Goal: Transaction & Acquisition: Purchase product/service

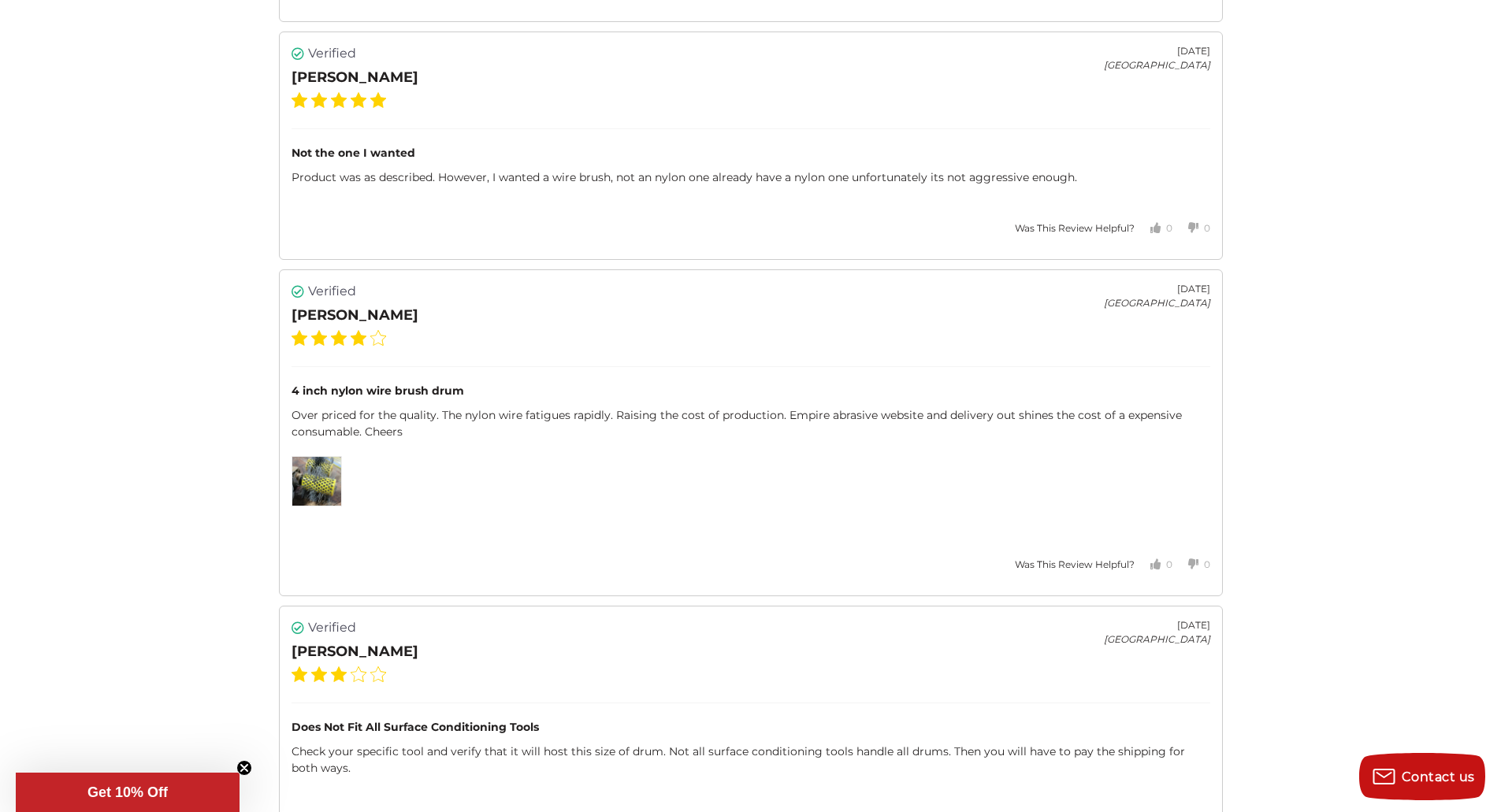
scroll to position [2992, 0]
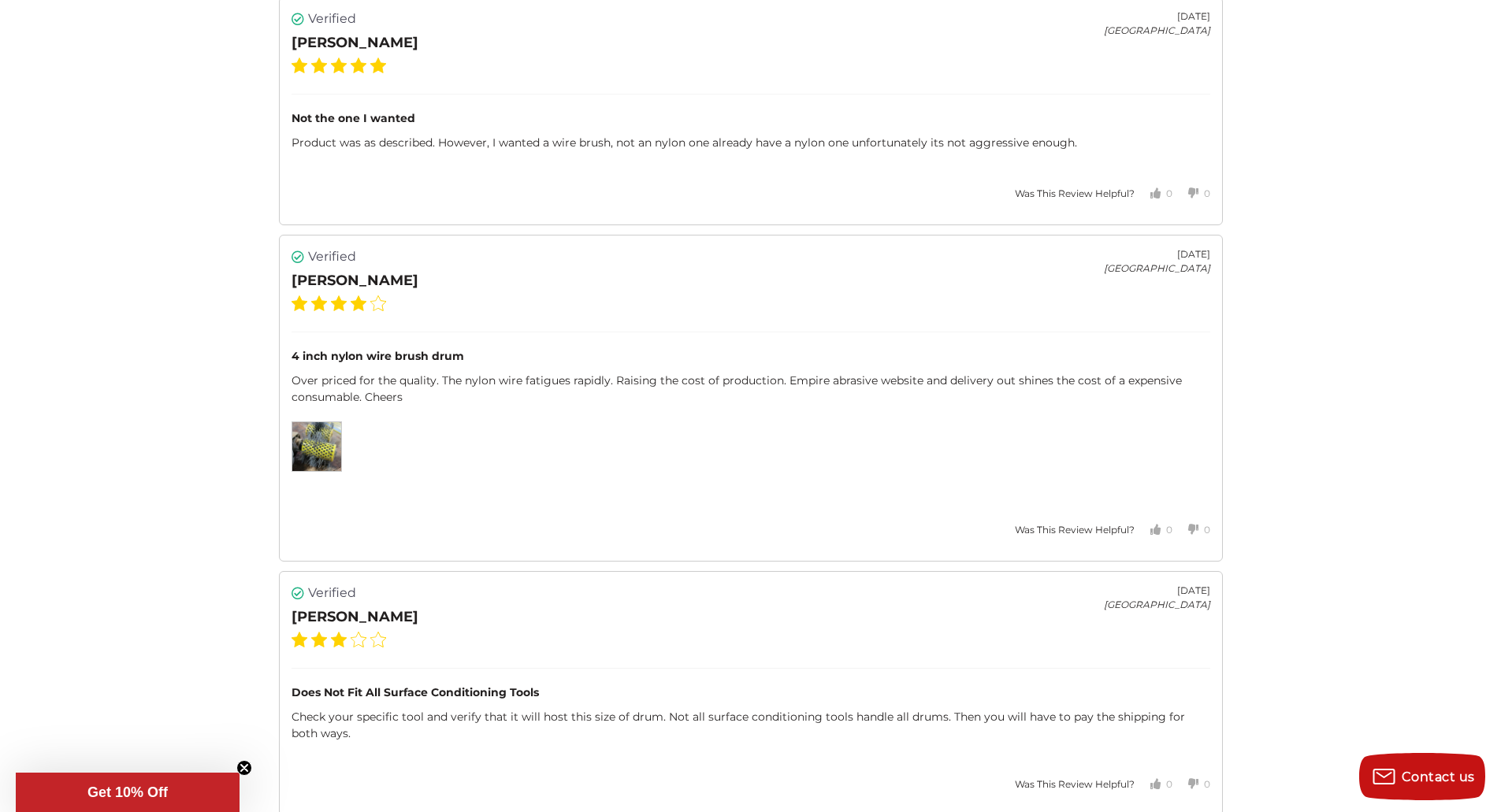
click at [318, 447] on img at bounding box center [316, 446] width 49 height 49
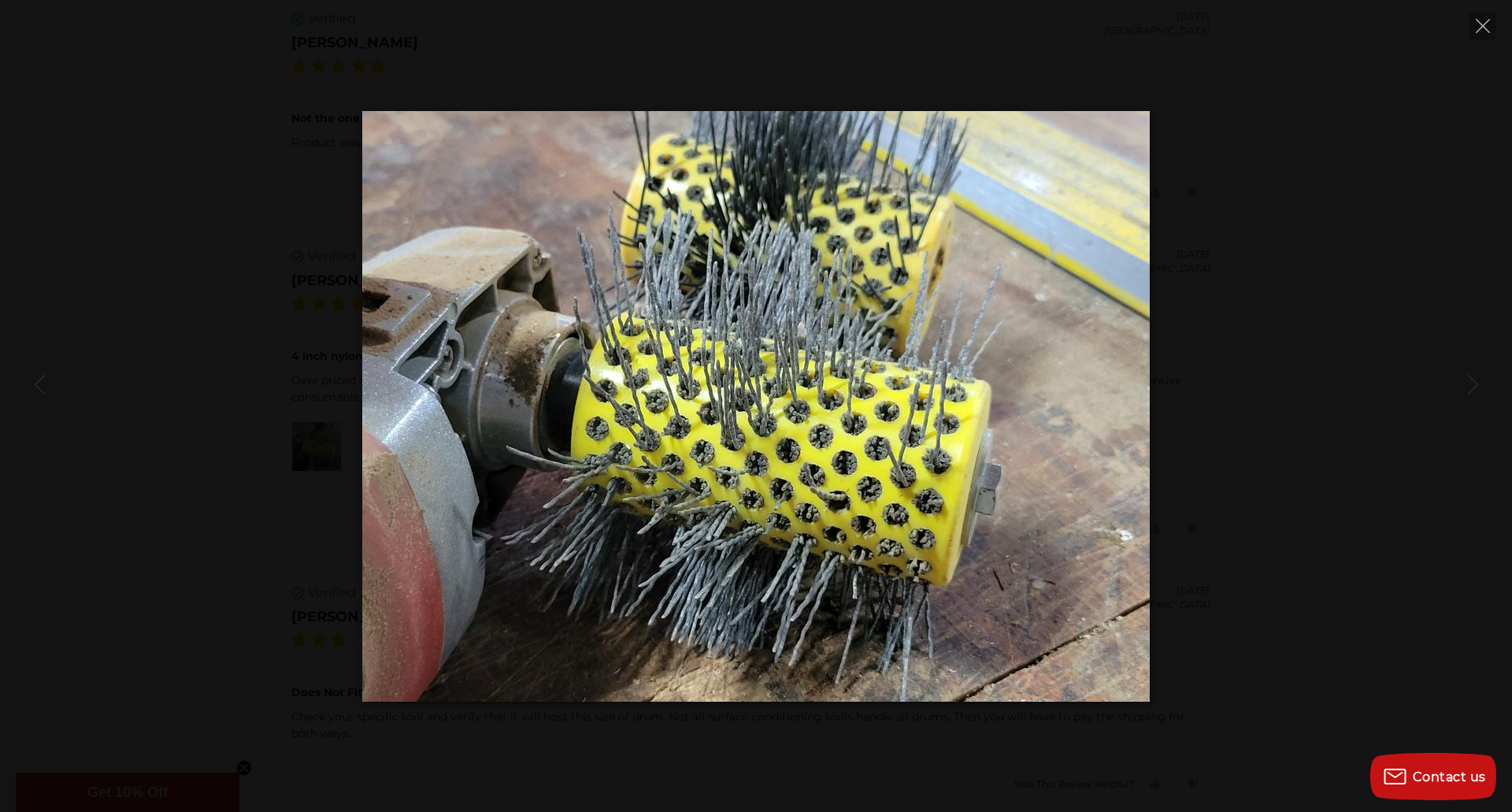
click at [1239, 392] on div at bounding box center [756, 406] width 1512 height 590
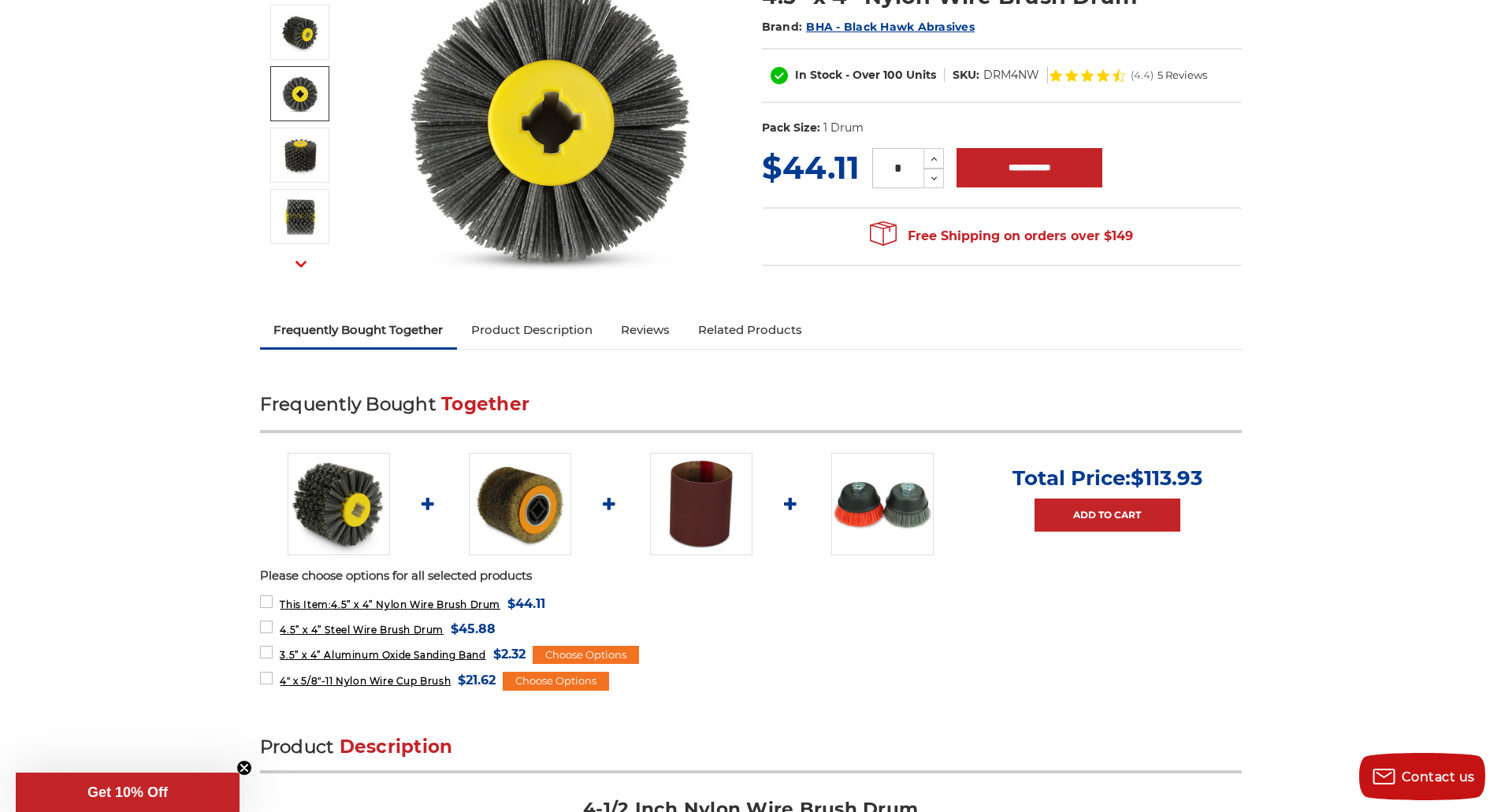
scroll to position [0, 0]
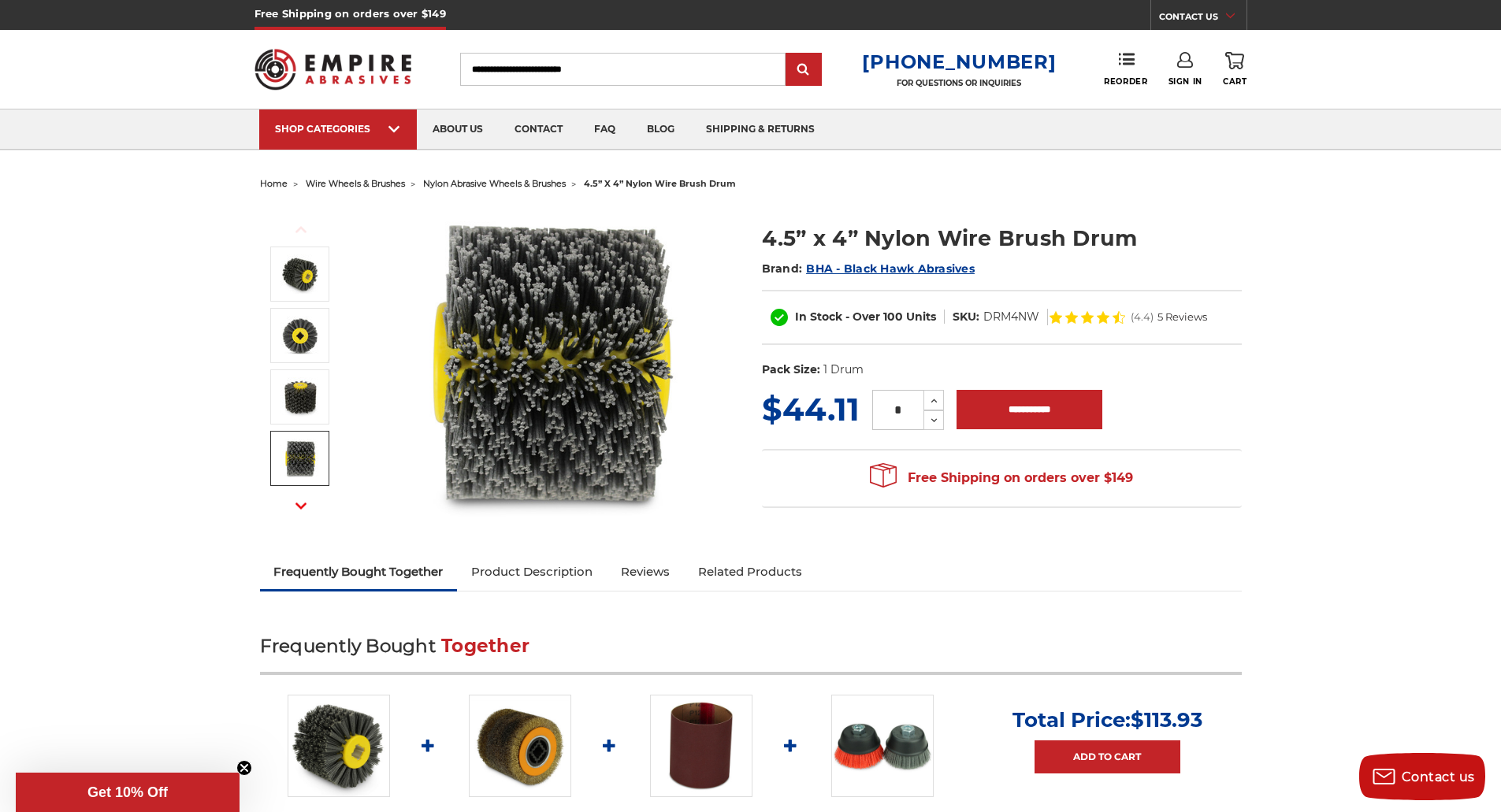
click at [300, 499] on button "Next" at bounding box center [300, 506] width 38 height 34
click at [290, 389] on img at bounding box center [300, 396] width 40 height 40
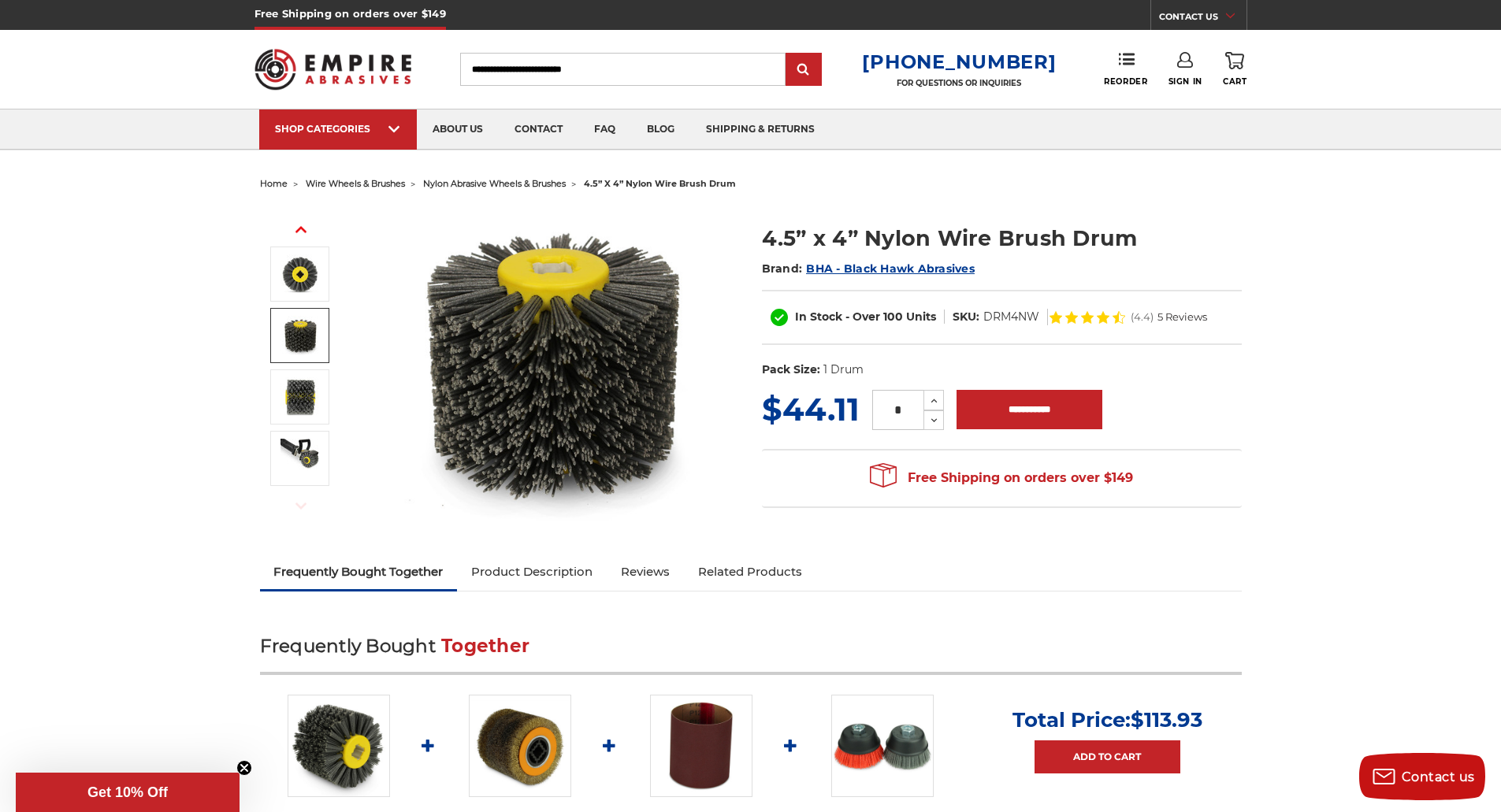
click at [312, 324] on img at bounding box center [300, 335] width 40 height 40
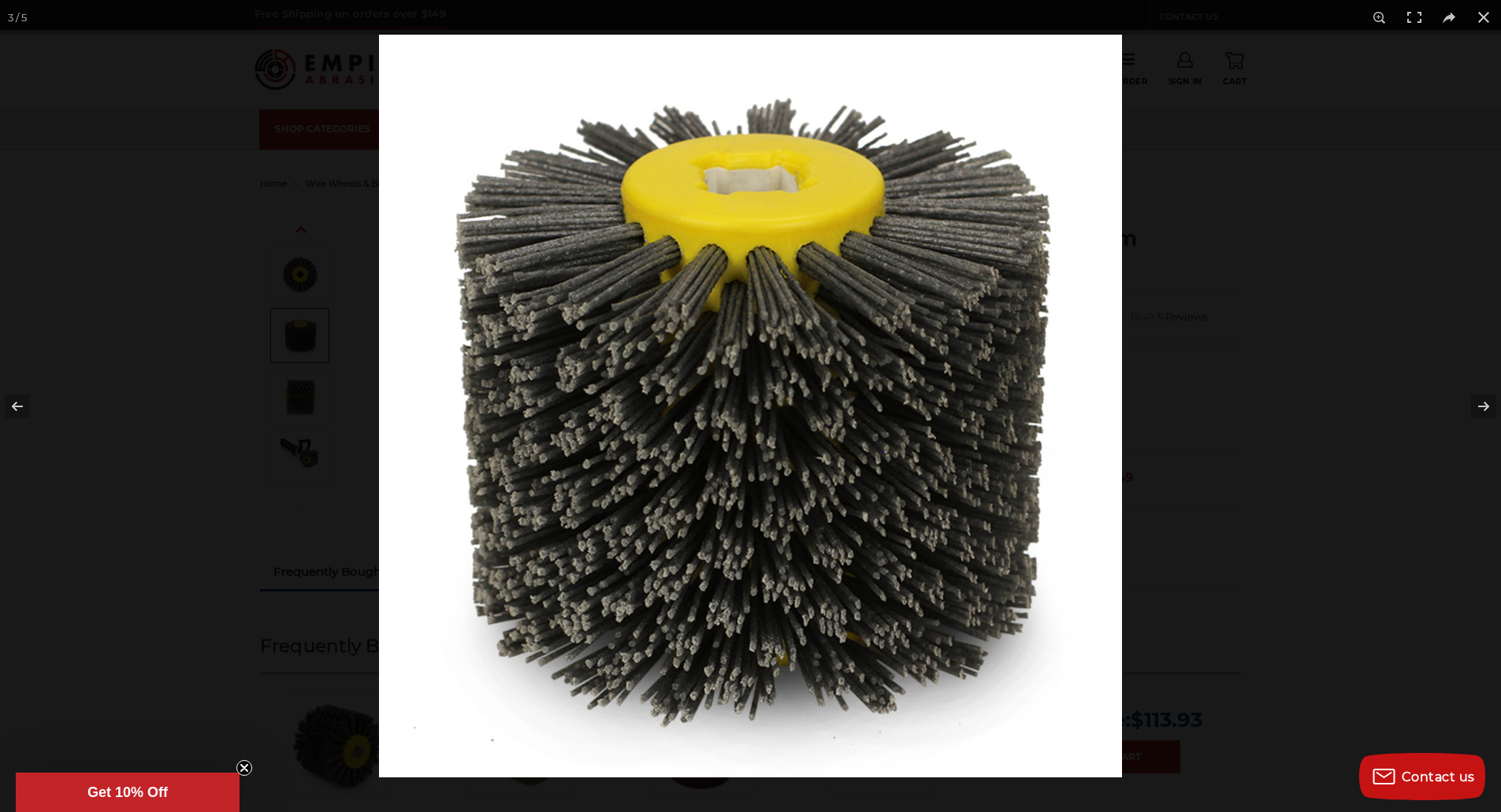
click at [305, 282] on div at bounding box center [750, 406] width 1501 height 812
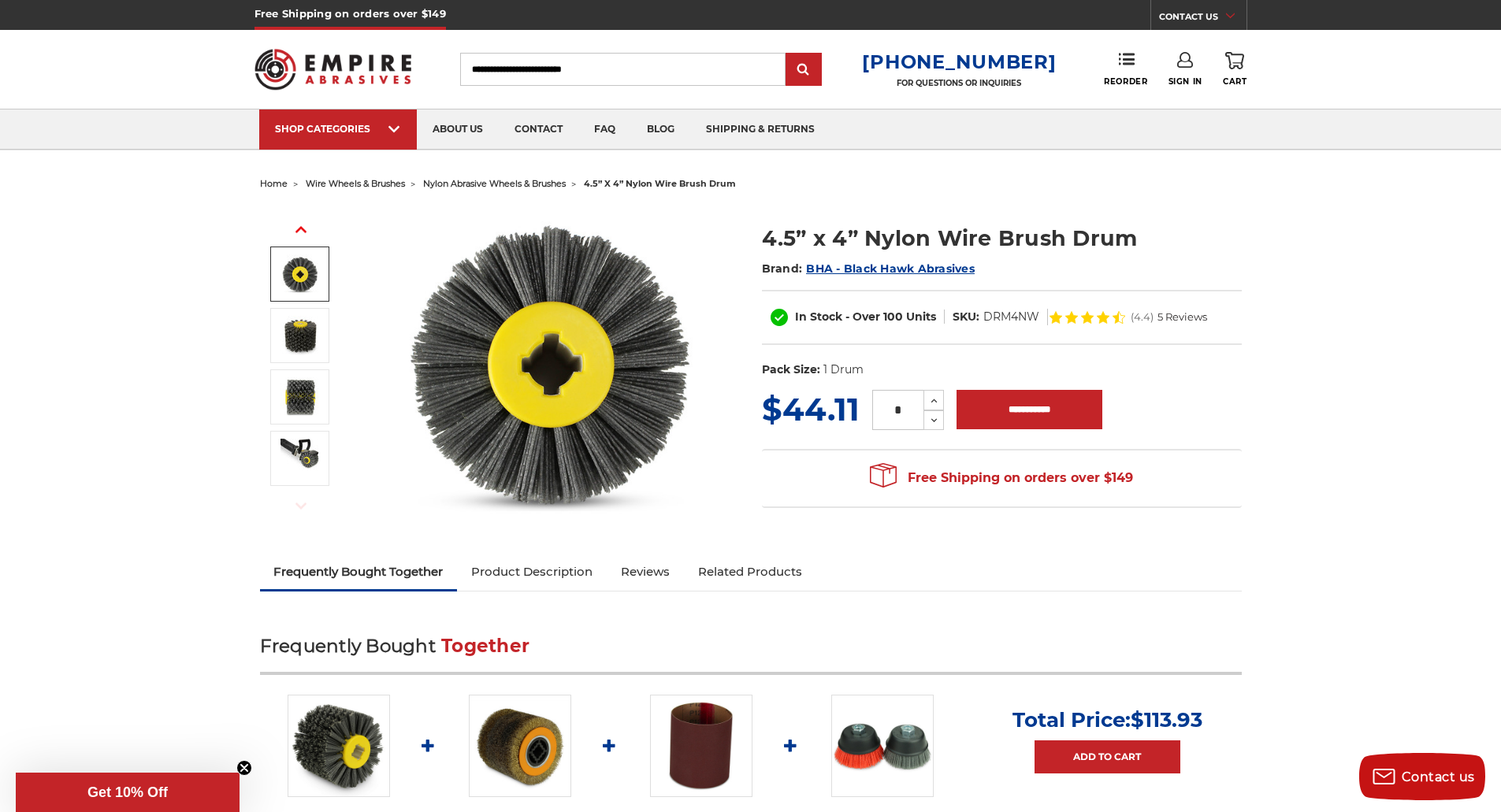
click at [299, 229] on use "button" at bounding box center [301, 229] width 11 height 6
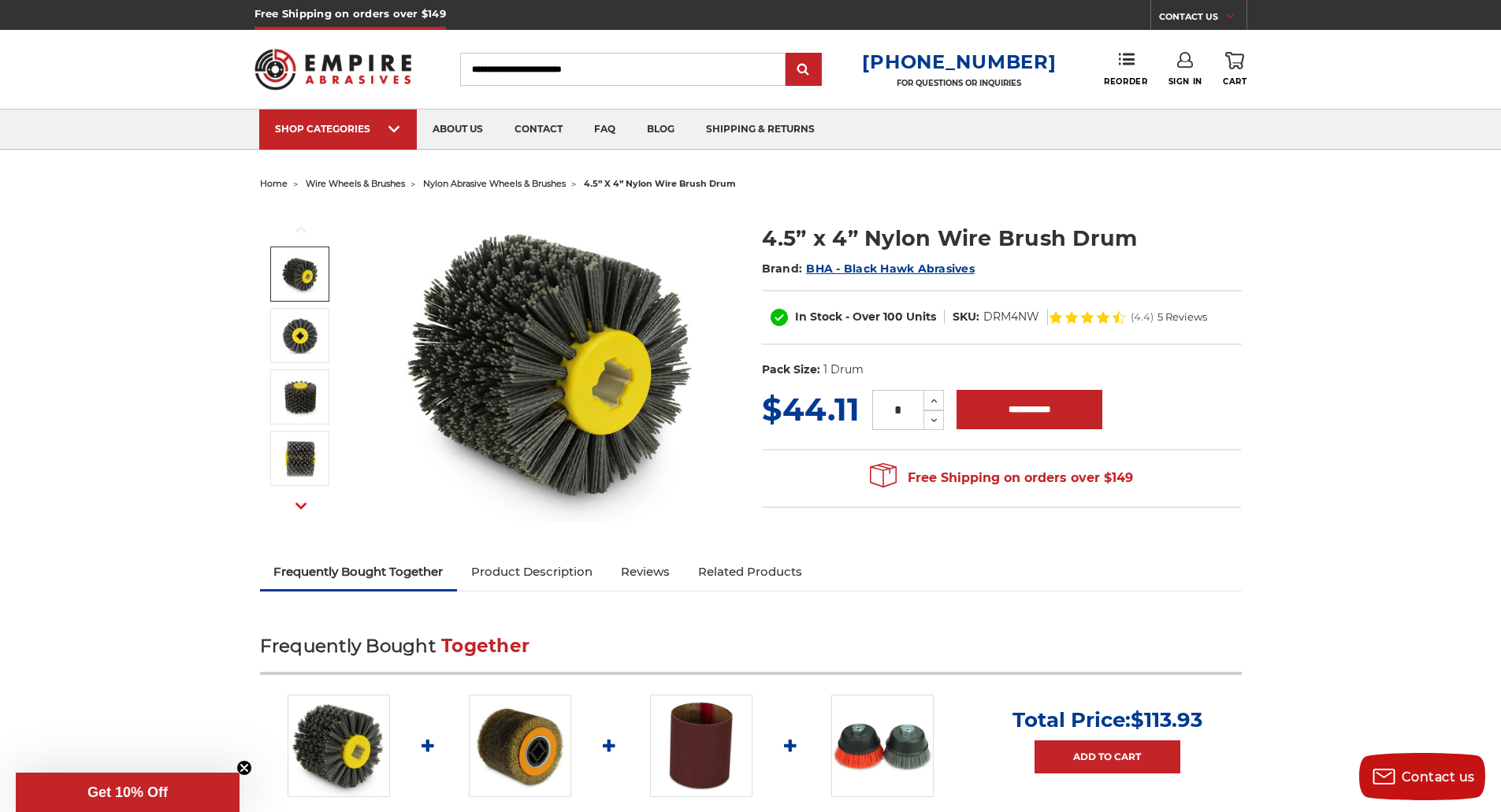
click at [520, 329] on img at bounding box center [552, 364] width 315 height 315
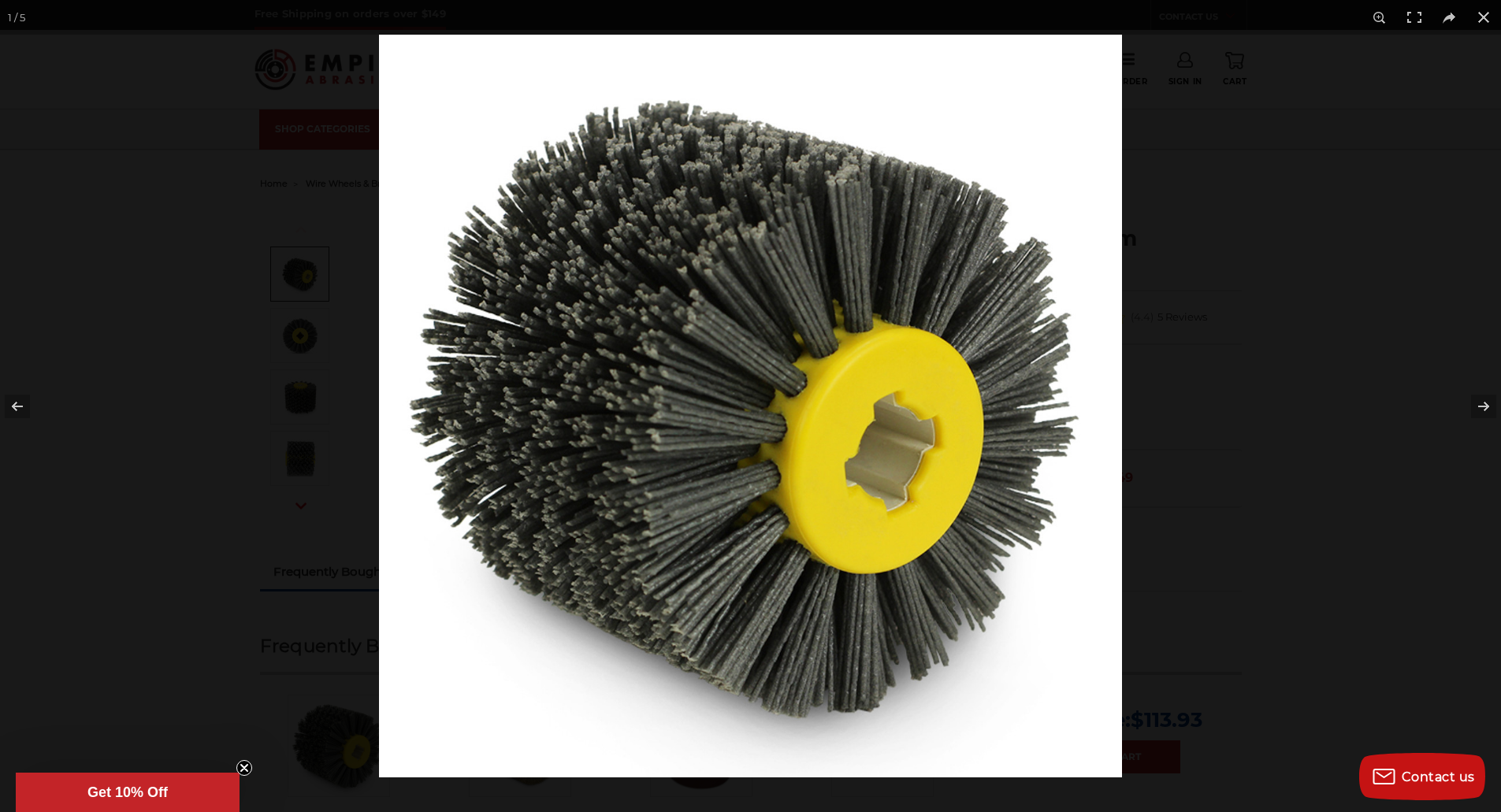
click at [652, 325] on img at bounding box center [750, 405] width 743 height 742
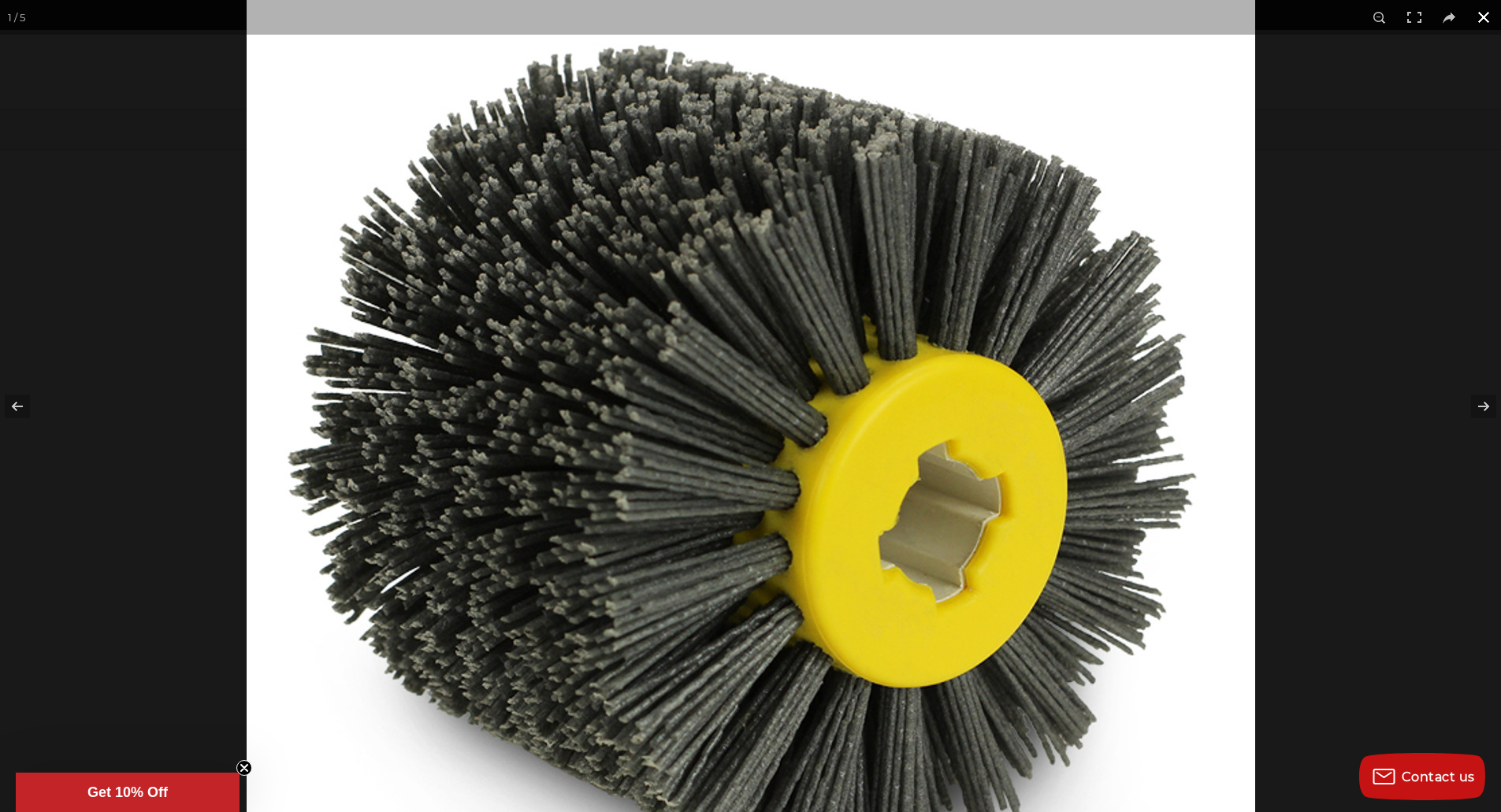
click at [173, 311] on div at bounding box center [750, 406] width 1501 height 812
